Goal: Task Accomplishment & Management: Manage account settings

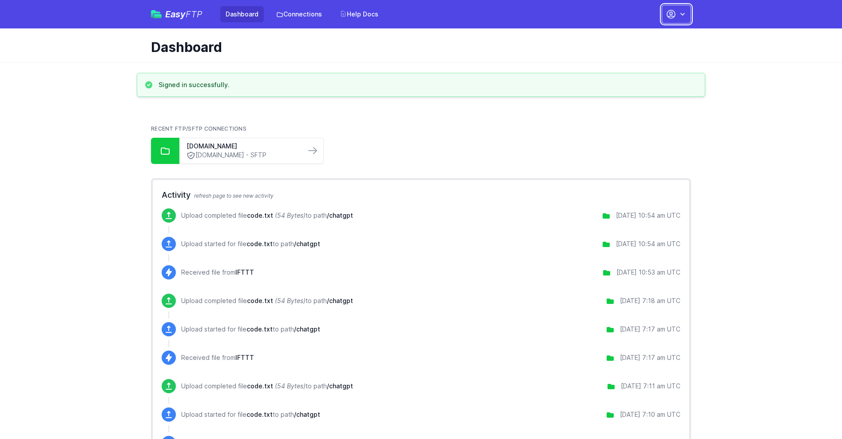
click at [676, 14] on button "button" at bounding box center [676, 14] width 29 height 19
click at [648, 37] on link "Account Settings" at bounding box center [648, 37] width 85 height 16
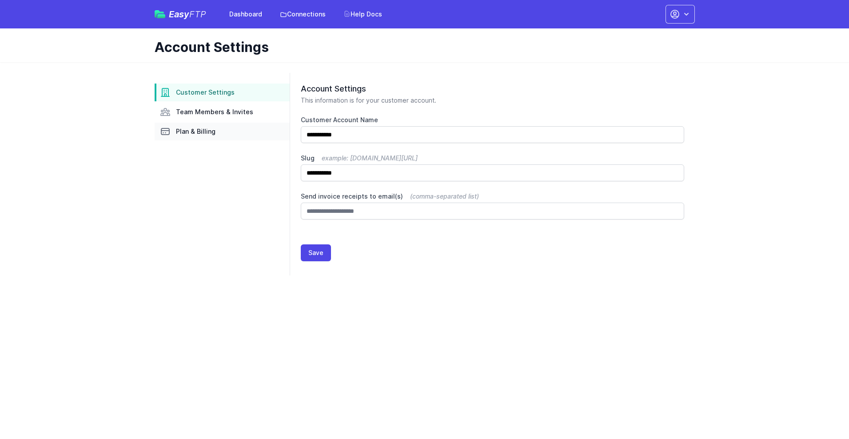
click at [222, 131] on link "Plan & Billing" at bounding box center [222, 132] width 135 height 18
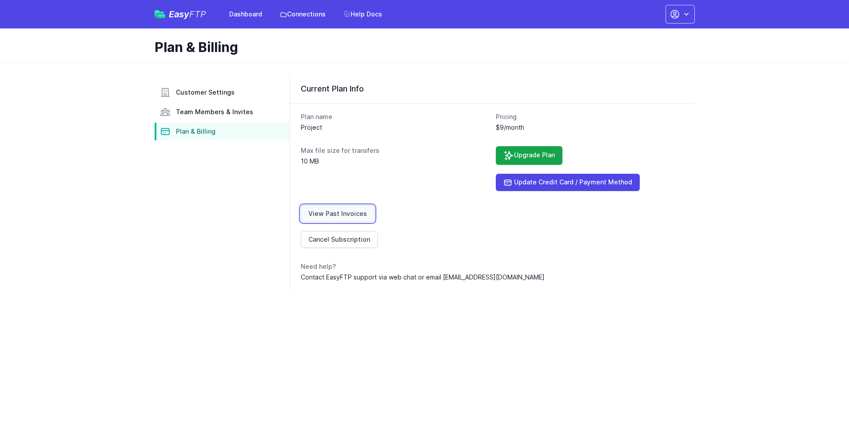
click at [336, 214] on link "View Past Invoices" at bounding box center [338, 213] width 74 height 17
